Goal: Information Seeking & Learning: Learn about a topic

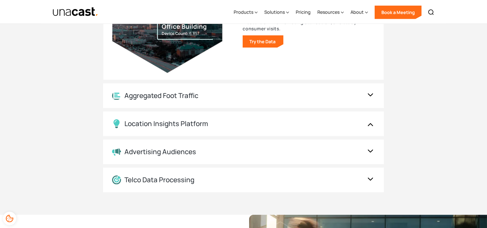
scroll to position [643, 0]
click at [187, 92] on div "Aggregated Foot Traffic" at bounding box center [161, 95] width 74 height 8
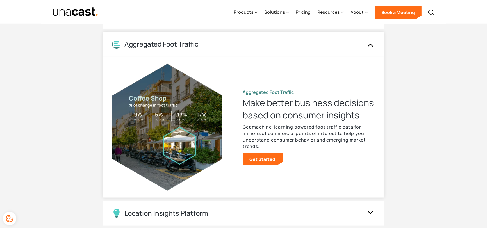
scroll to position [554, 0]
click at [264, 162] on link "Get Started" at bounding box center [262, 159] width 40 height 12
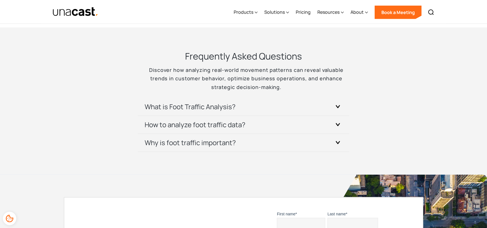
scroll to position [1213, 0]
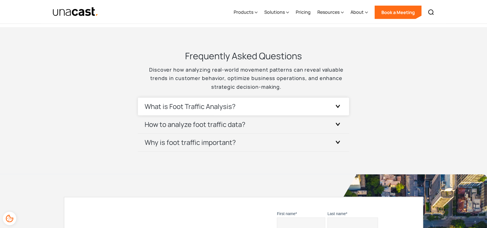
click at [340, 104] on div at bounding box center [337, 106] width 9 height 9
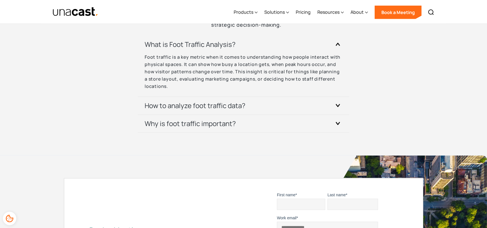
scroll to position [1276, 0]
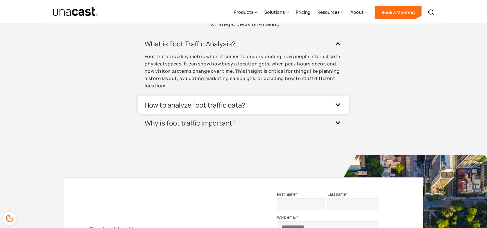
click at [337, 104] on icon at bounding box center [337, 104] width 4 height 3
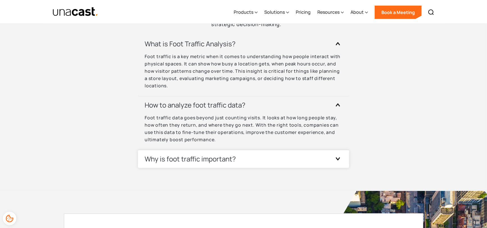
click at [343, 159] on div "Why is foot traffic important? Foot traffic indicates real-world customer engag…" at bounding box center [243, 159] width 211 height 18
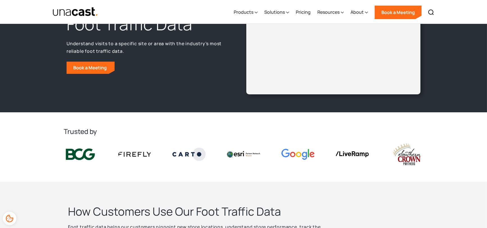
scroll to position [0, 0]
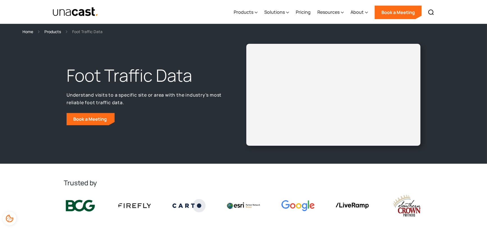
click at [201, 5] on div "Products Location Intelligence Global Location Data Foot Traffic Data Location …" at bounding box center [243, 12] width 404 height 24
